Goal: Information Seeking & Learning: Learn about a topic

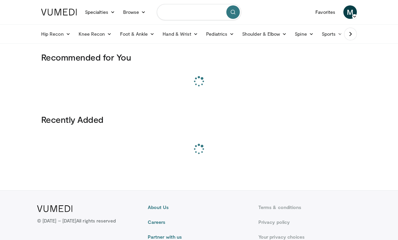
click at [195, 16] on input "Search topics, interventions" at bounding box center [199, 12] width 84 height 16
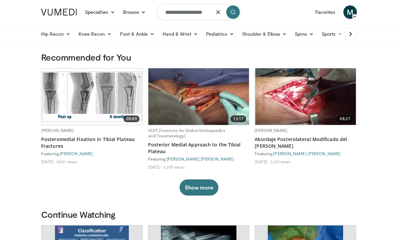
type input "**********"
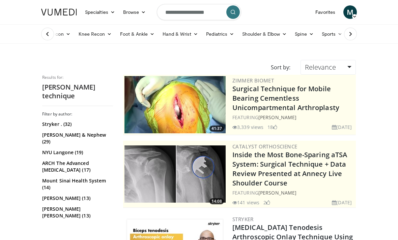
click at [215, 12] on form "**********" at bounding box center [199, 12] width 84 height 24
click at [218, 13] on icon "button" at bounding box center [217, 11] width 5 height 5
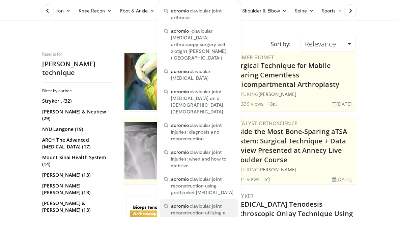
click at [213, 226] on span "acromio clavicular joint reconstruction utilizing a suture cerclage technique" at bounding box center [202, 236] width 63 height 20
type input "**********"
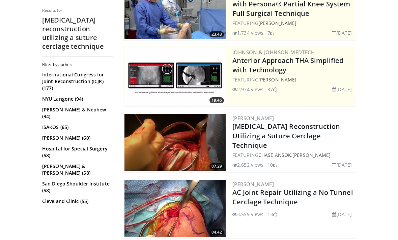
scroll to position [94, 0]
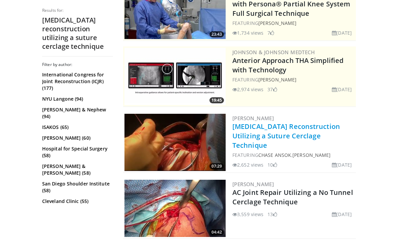
click at [310, 132] on link "Acromioclavicular Joint Reconstruction Utilizing a Suture Cerclage Technique" at bounding box center [286, 136] width 108 height 28
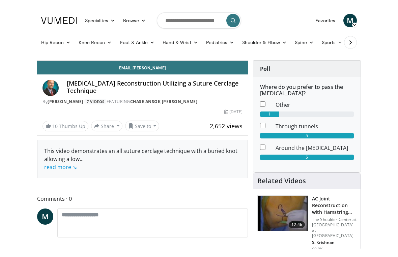
scroll to position [8, 0]
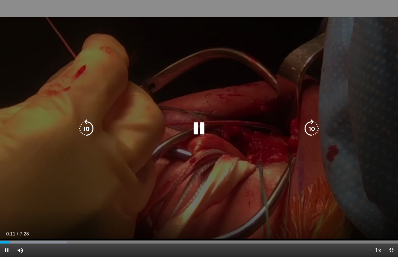
click at [310, 127] on icon "Video Player" at bounding box center [311, 128] width 19 height 19
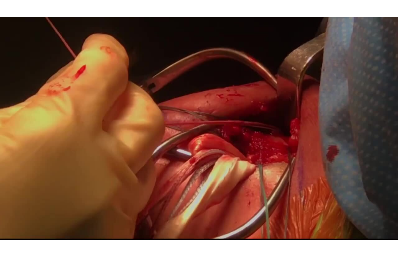
click at [308, 133] on icon "Video Player" at bounding box center [311, 128] width 19 height 19
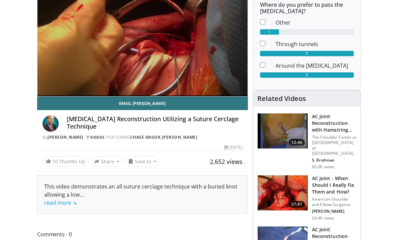
scroll to position [0, 0]
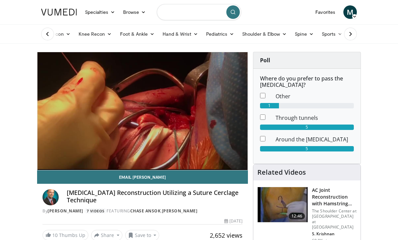
click at [187, 11] on input "Search topics, interventions" at bounding box center [199, 12] width 84 height 16
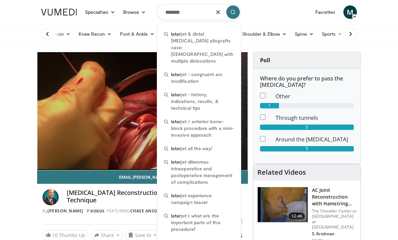
type input "********"
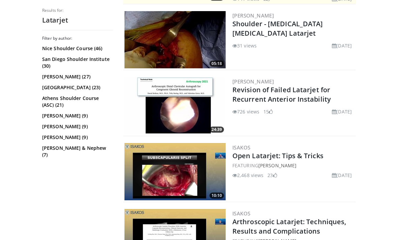
scroll to position [264, 0]
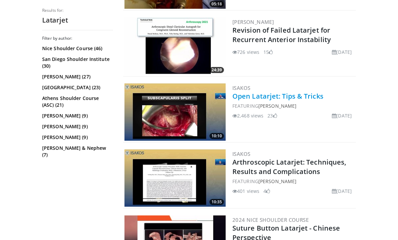
click at [265, 98] on link "Open Latarjet: Tips & Tricks" at bounding box center [277, 96] width 91 height 9
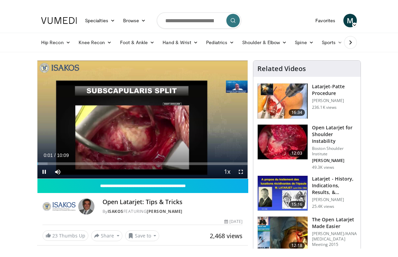
scroll to position [8, 0]
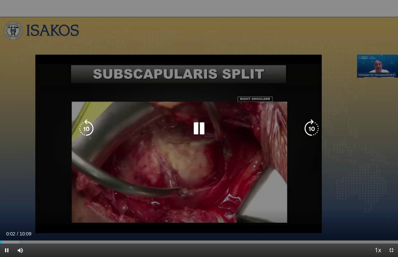
click at [354, 157] on div "10 seconds Tap to unmute" at bounding box center [199, 128] width 398 height 257
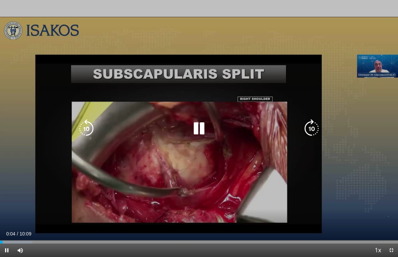
click at [303, 133] on icon "Video Player" at bounding box center [311, 128] width 19 height 19
click at [312, 125] on icon "Video Player" at bounding box center [311, 128] width 19 height 19
click at [311, 125] on icon "Video Player" at bounding box center [311, 128] width 19 height 19
click at [310, 136] on icon "Video Player" at bounding box center [311, 128] width 19 height 19
click at [312, 130] on icon "Video Player" at bounding box center [311, 128] width 19 height 19
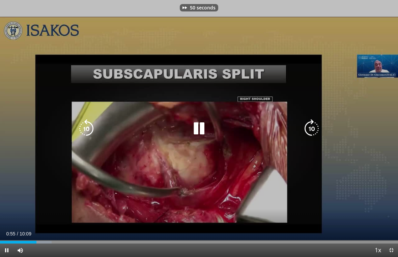
click at [73, 126] on div "50 seconds Tap to unmute" at bounding box center [199, 128] width 398 height 257
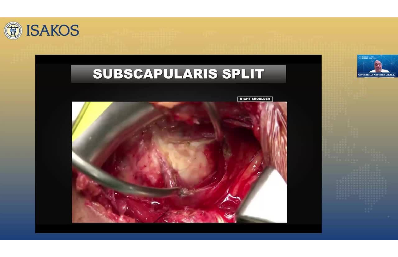
click at [73, 136] on div "50 seconds Tap to unmute" at bounding box center [199, 128] width 398 height 257
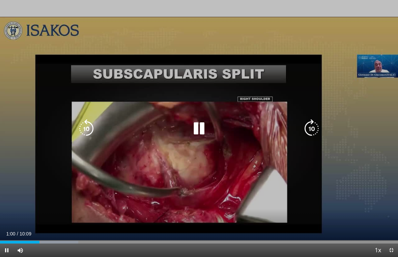
click at [79, 130] on icon "Video Player" at bounding box center [86, 128] width 19 height 19
click at [80, 140] on div "10 seconds Tap to unmute" at bounding box center [199, 128] width 398 height 257
click at [89, 134] on icon "Video Player" at bounding box center [86, 128] width 19 height 19
click at [84, 130] on icon "Video Player" at bounding box center [86, 128] width 19 height 19
click at [201, 131] on icon "Video Player" at bounding box center [198, 128] width 19 height 19
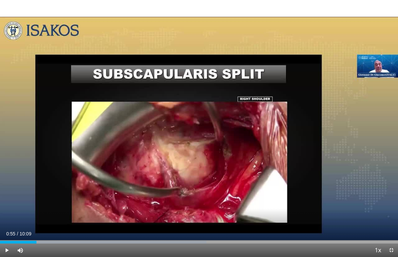
click at [127, 147] on div "20 seconds Tap to unmute" at bounding box center [199, 128] width 398 height 257
click at [92, 146] on div "20 seconds Tap to unmute" at bounding box center [199, 128] width 398 height 257
click at [162, 155] on div "20 seconds Tap to unmute" at bounding box center [199, 128] width 398 height 257
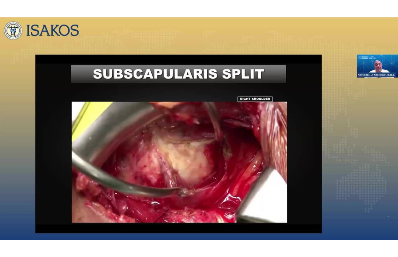
click at [30, 179] on div "20 seconds Tap to unmute" at bounding box center [199, 128] width 398 height 257
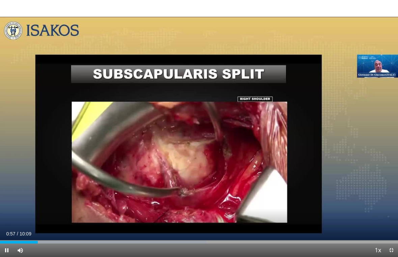
click at [84, 122] on icon "Video Player" at bounding box center [86, 128] width 19 height 19
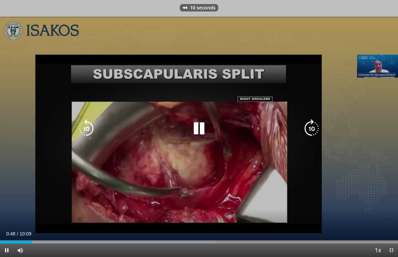
click at [82, 127] on icon "Video Player" at bounding box center [86, 128] width 19 height 19
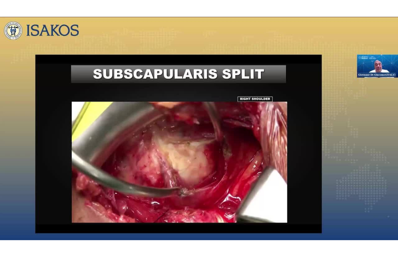
click at [192, 138] on icon "Video Player" at bounding box center [198, 128] width 19 height 19
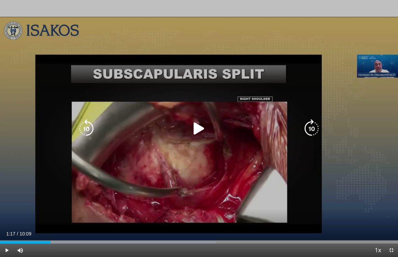
click at [193, 137] on icon "Video Player" at bounding box center [198, 128] width 19 height 19
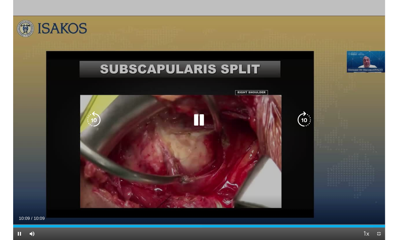
scroll to position [0, 0]
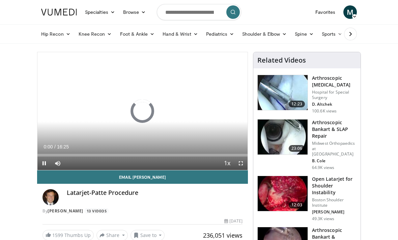
click at [288, 180] on img at bounding box center [283, 193] width 50 height 35
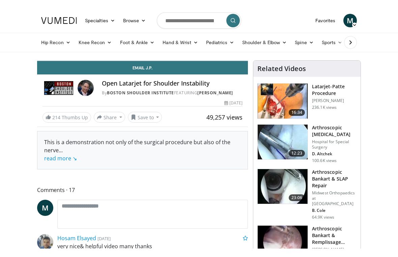
scroll to position [8, 0]
